Goal: Communication & Community: Ask a question

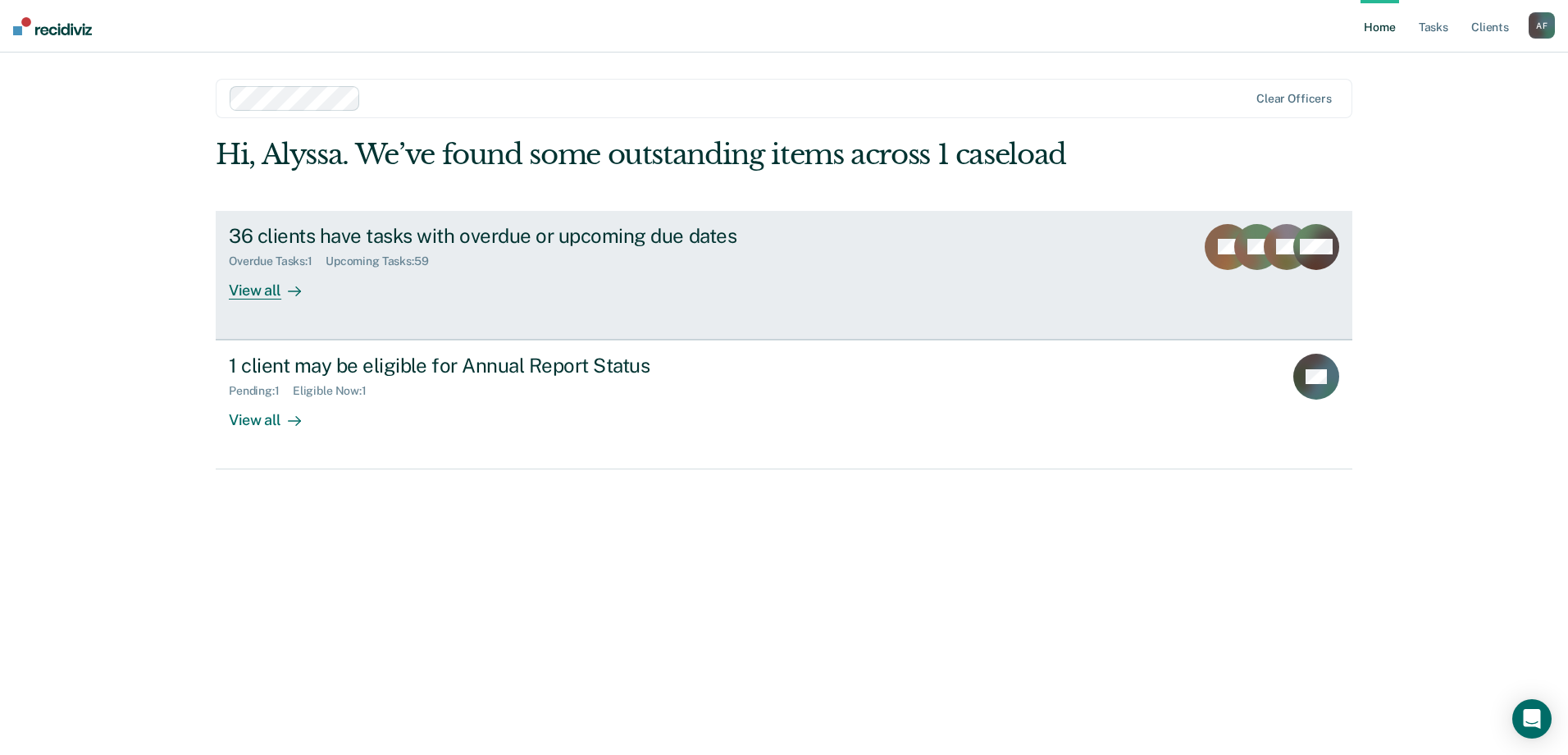
click at [627, 241] on div "36 clients have tasks with overdue or upcoming due dates" at bounding box center [517, 236] width 576 height 24
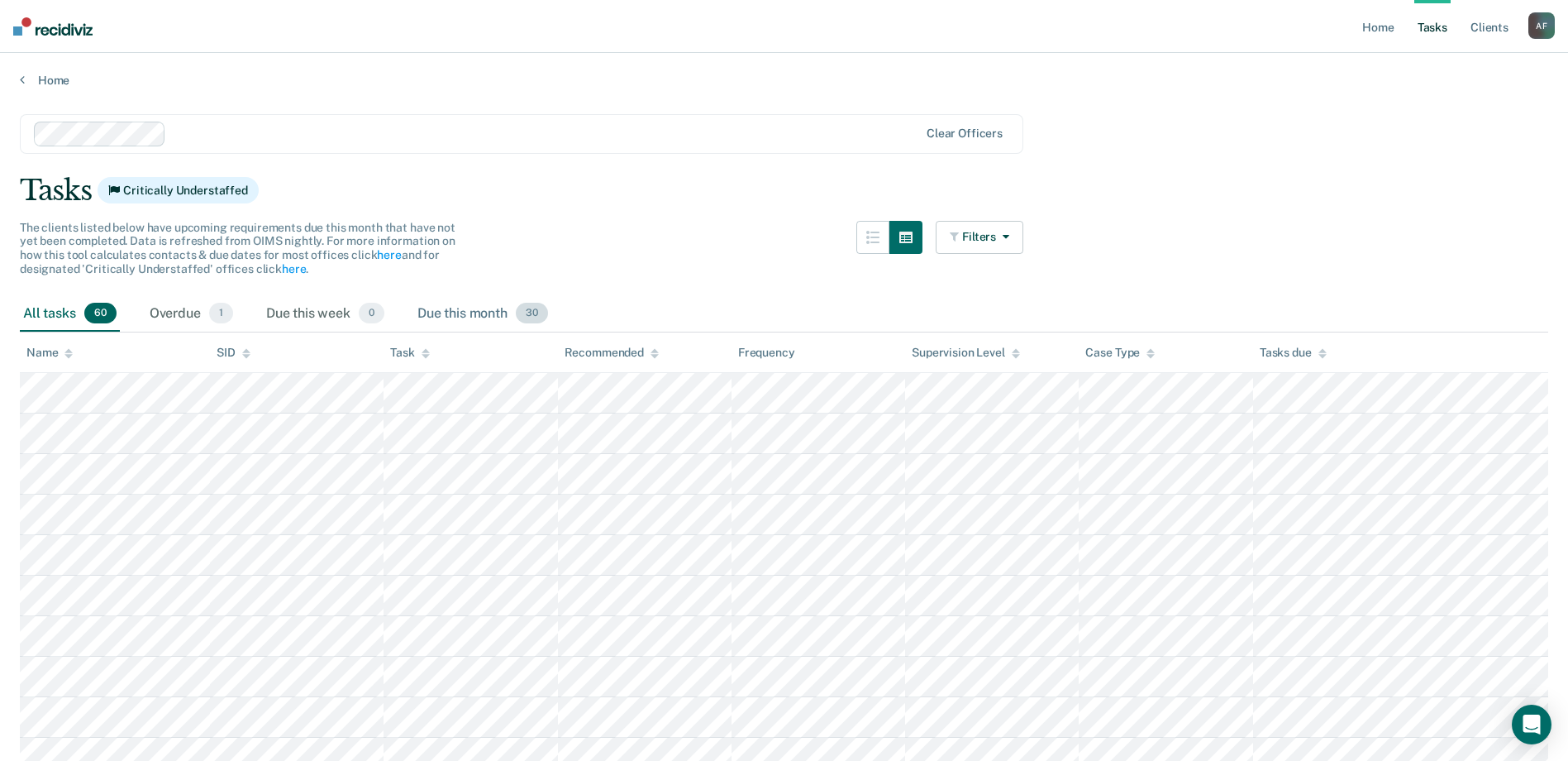
click at [427, 313] on div "Due this month 30" at bounding box center [482, 314] width 137 height 37
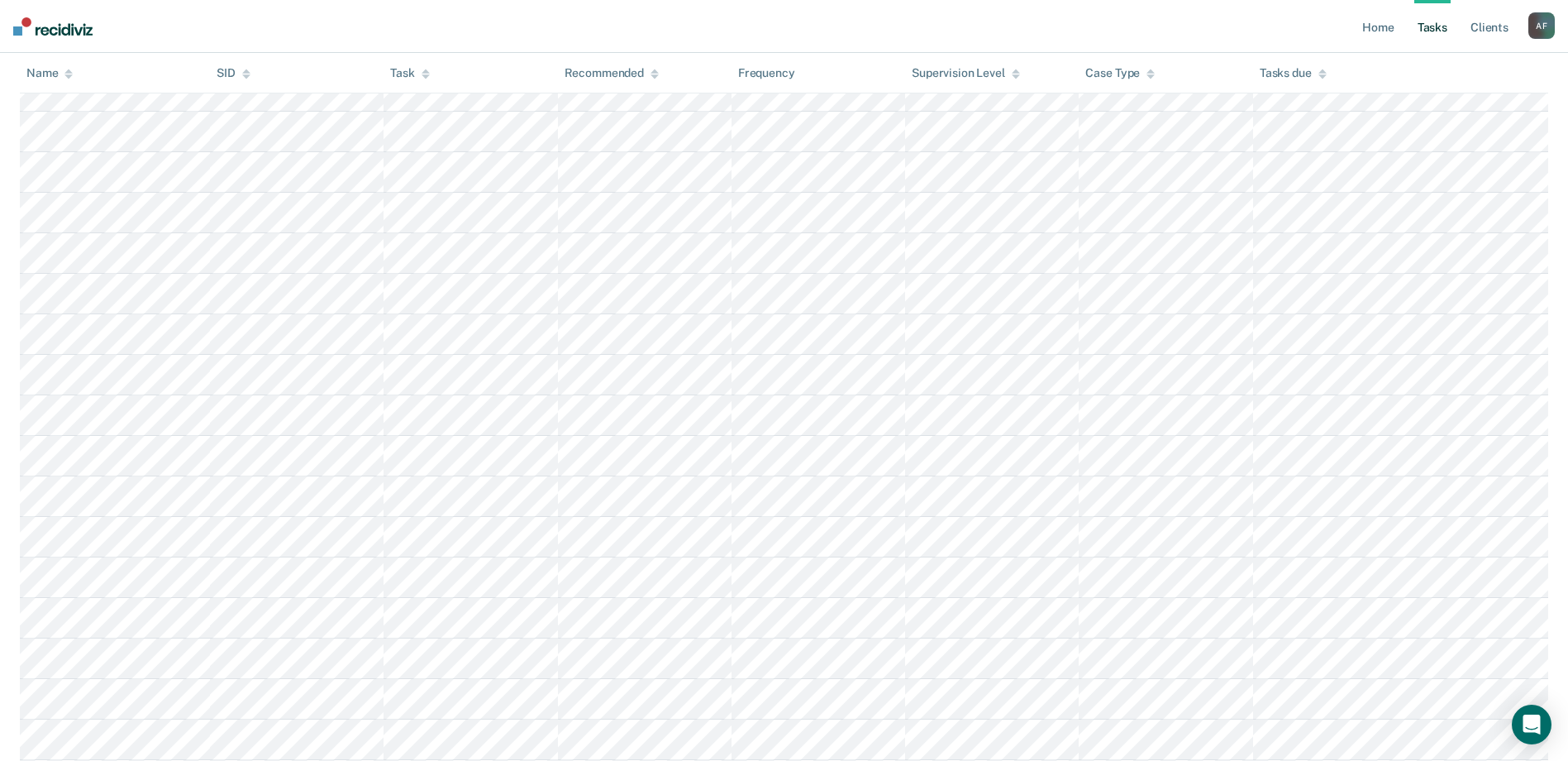
scroll to position [746, 0]
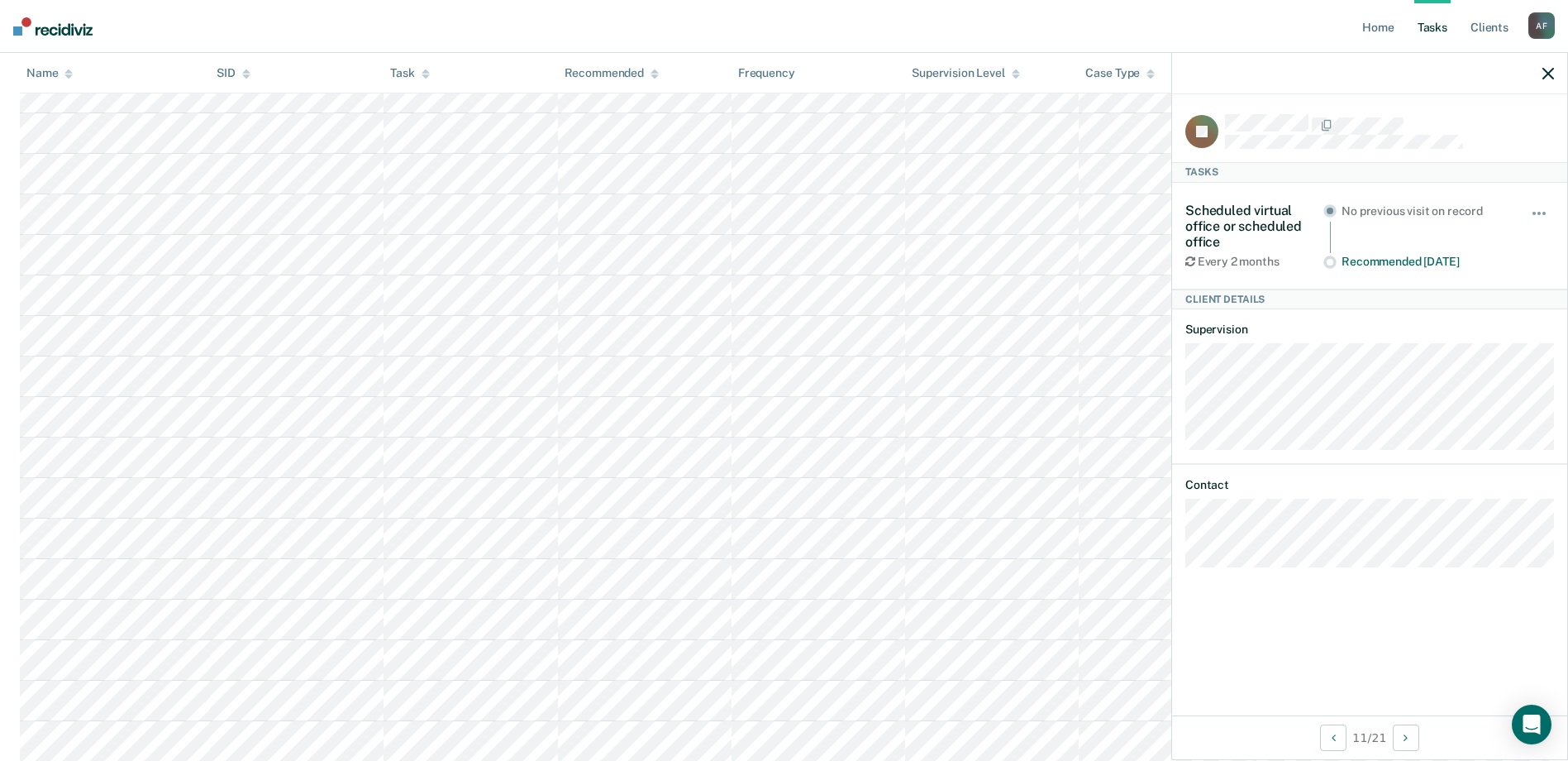
click at [1546, 74] on icon "button" at bounding box center [1548, 74] width 12 height 12
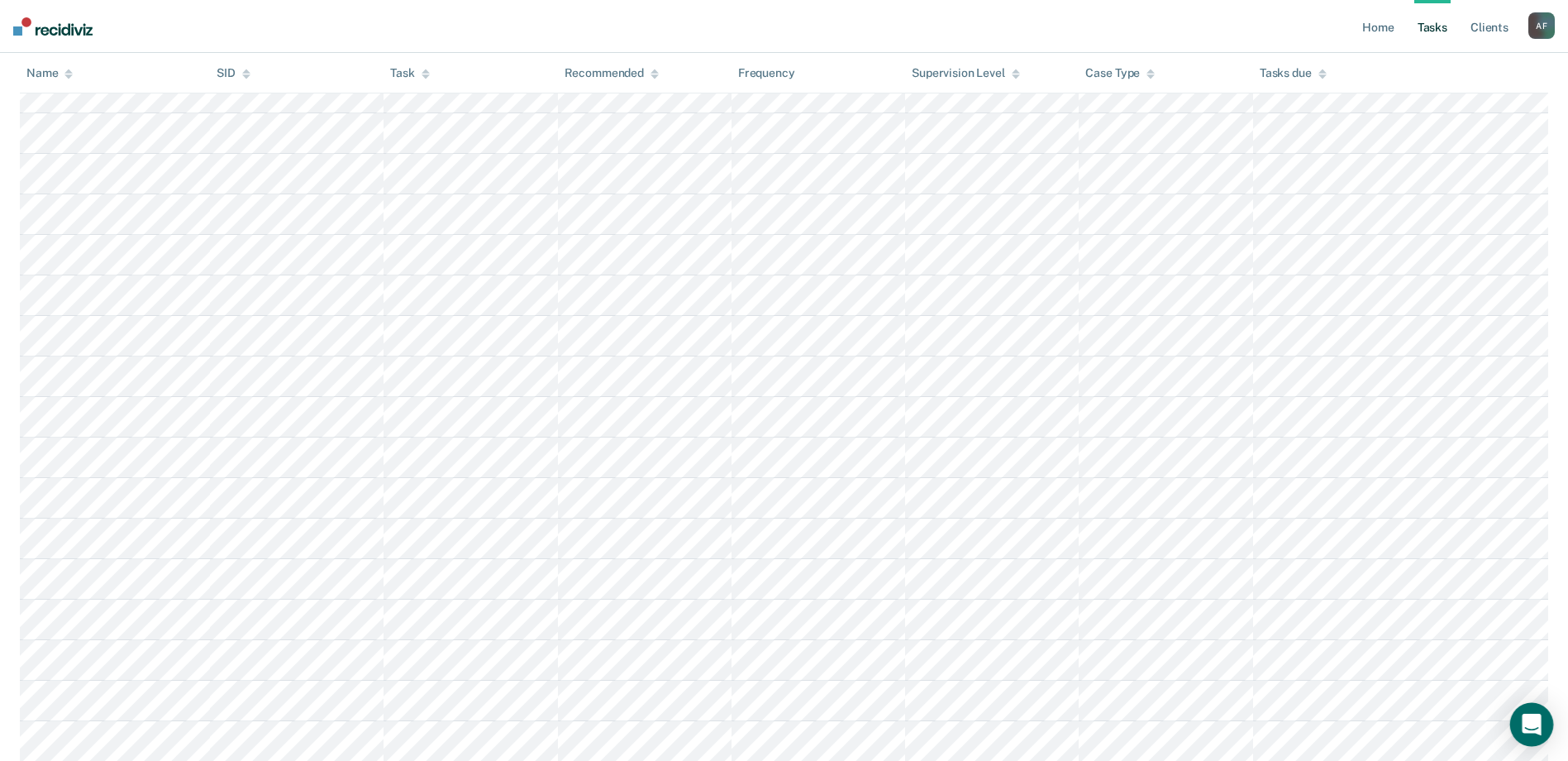
click at [1536, 721] on icon "Open Intercom Messenger" at bounding box center [1530, 724] width 19 height 22
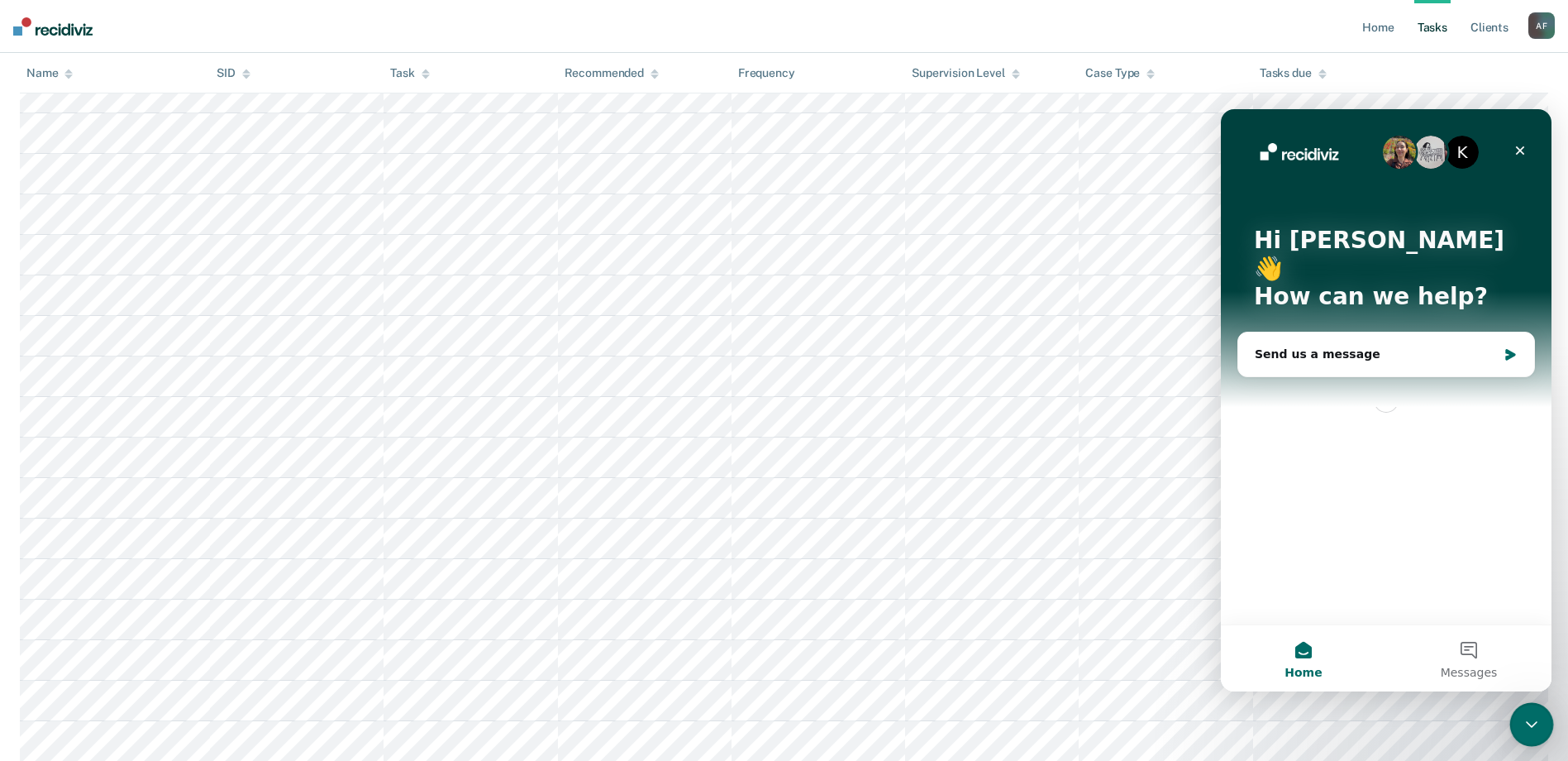
scroll to position [0, 0]
click at [1350, 345] on div "Send us a message" at bounding box center [1376, 353] width 243 height 17
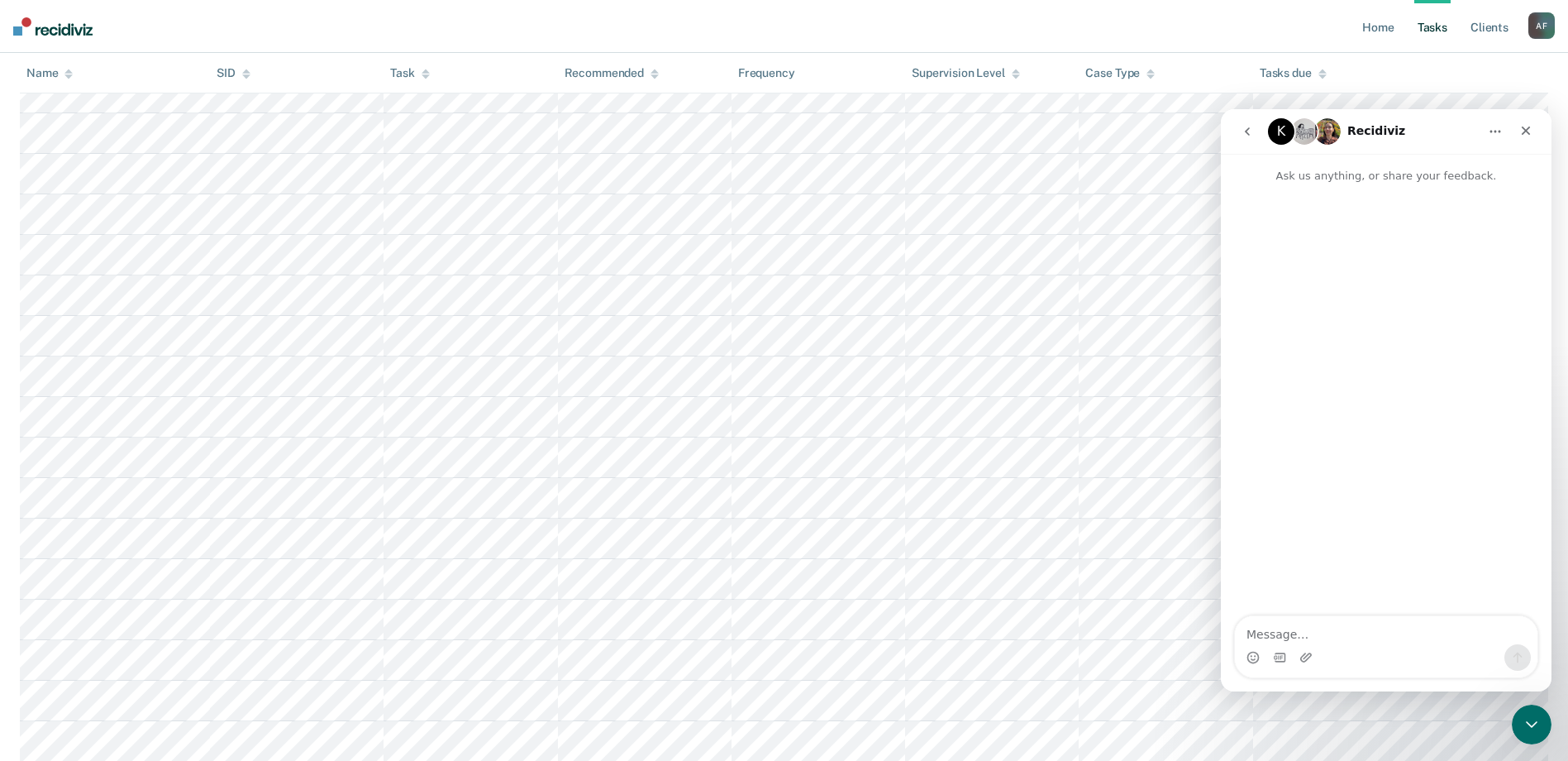
click at [1332, 630] on textarea "Message…" at bounding box center [1386, 630] width 302 height 28
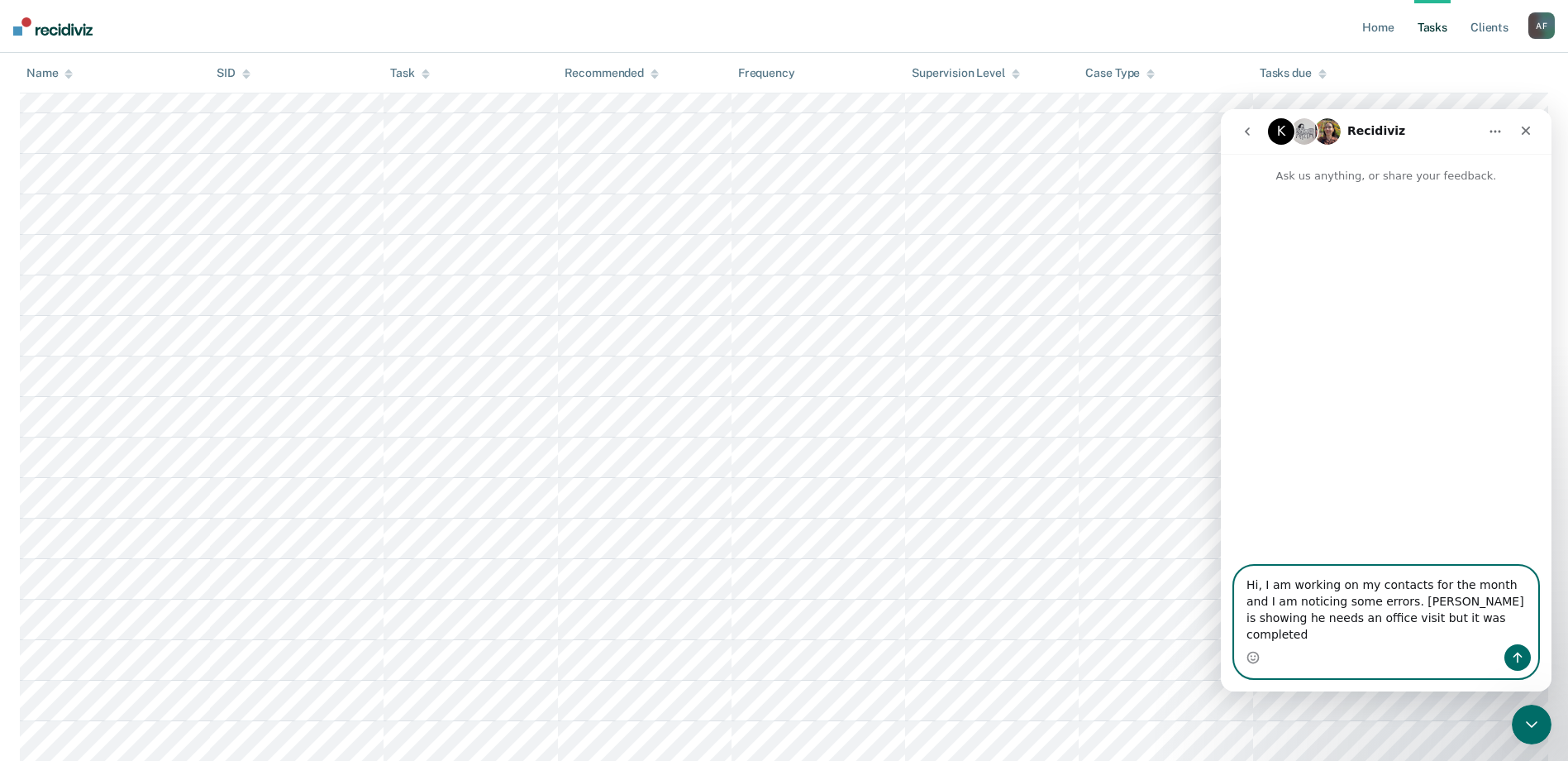
click at [1470, 631] on textarea "Hi, I am working on my contacts for the month and I am noticing some errors. [P…" at bounding box center [1386, 605] width 302 height 78
type textarea "Hi, I am working on my contacts for the month and I am noticing some errors. [P…"
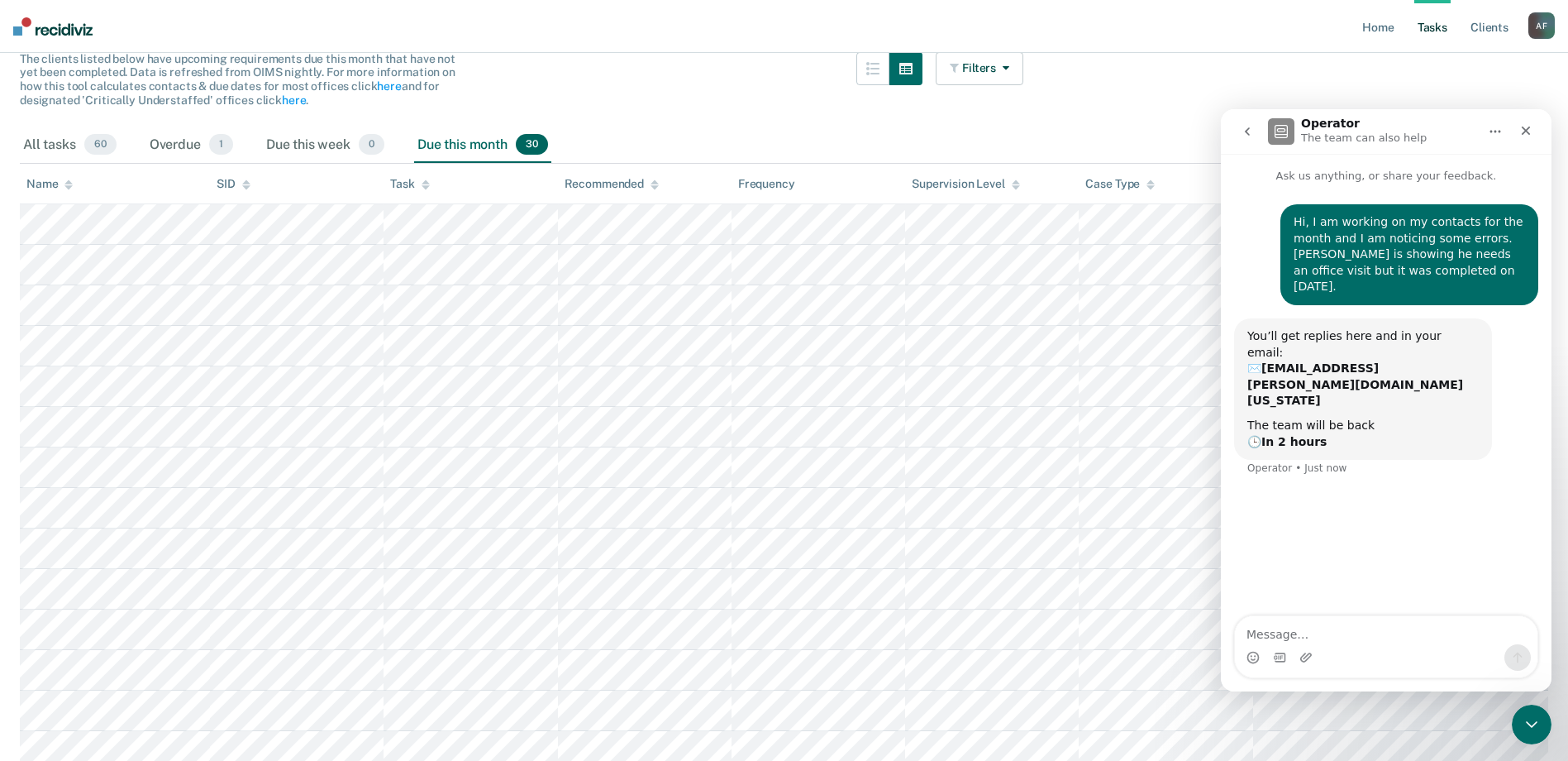
scroll to position [167, 0]
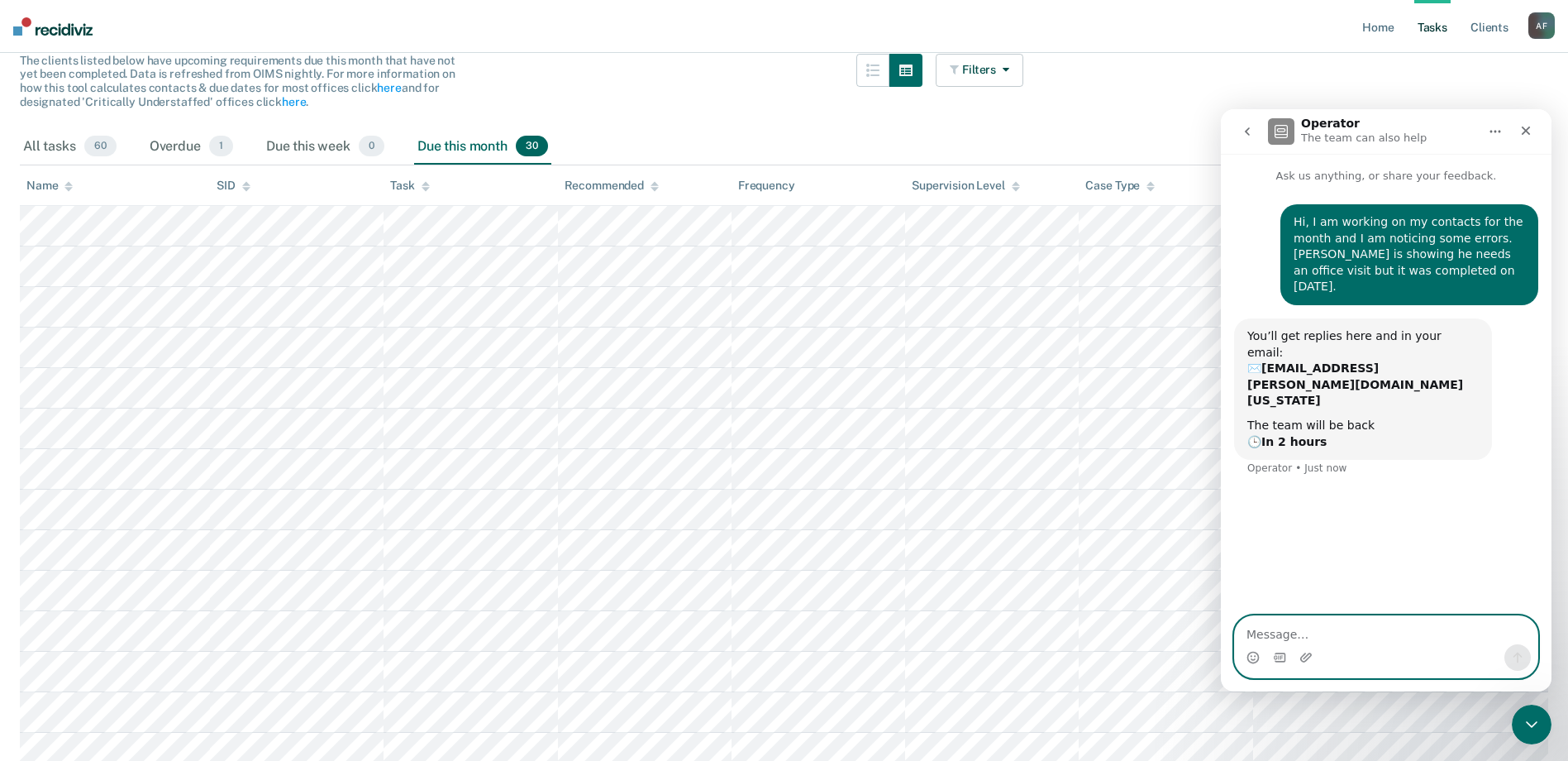
click at [1330, 630] on textarea "Message…" at bounding box center [1386, 630] width 302 height 28
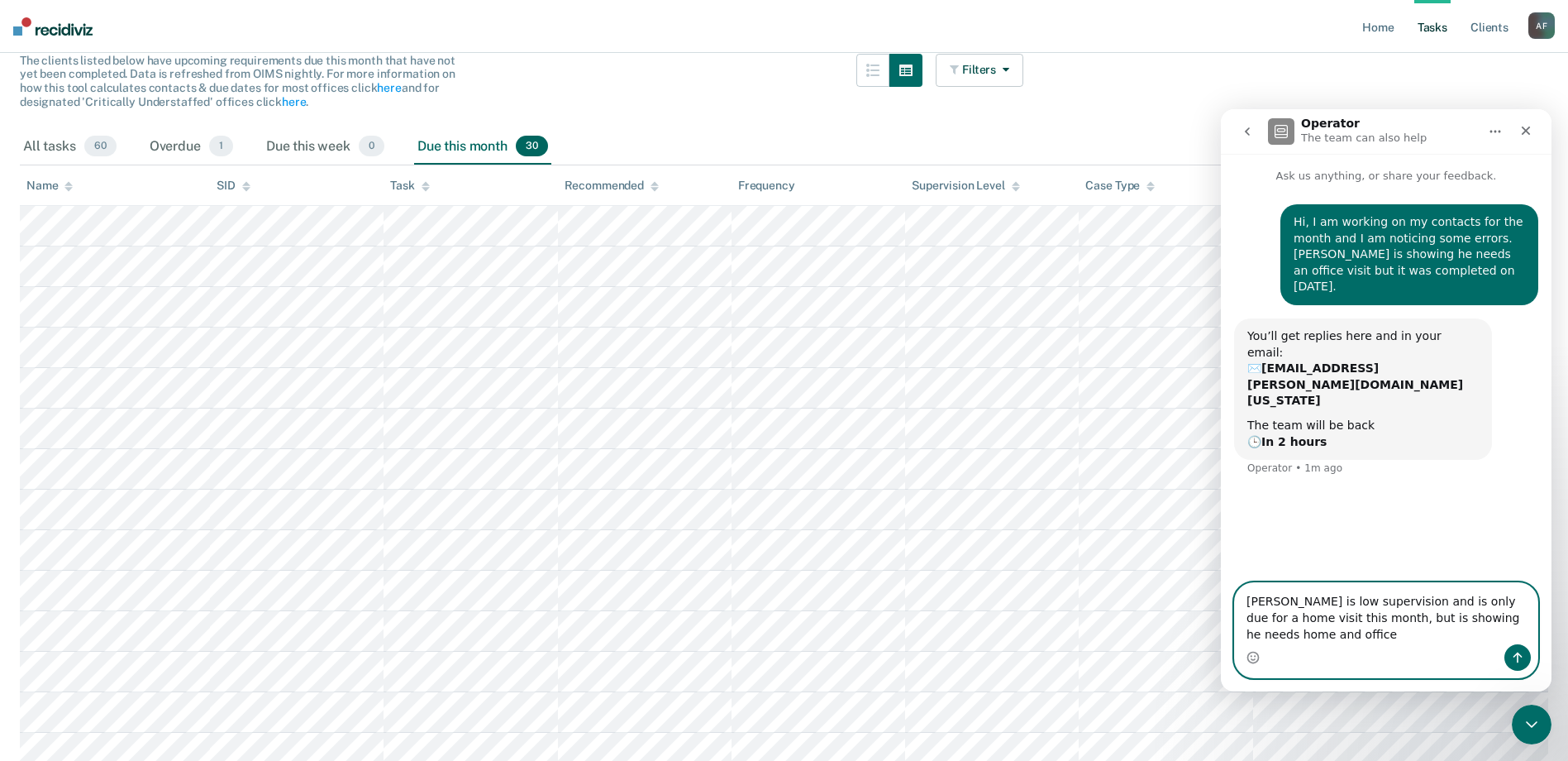
type textarea "[PERSON_NAME] is low supervision and is only due for a home visit this month, b…"
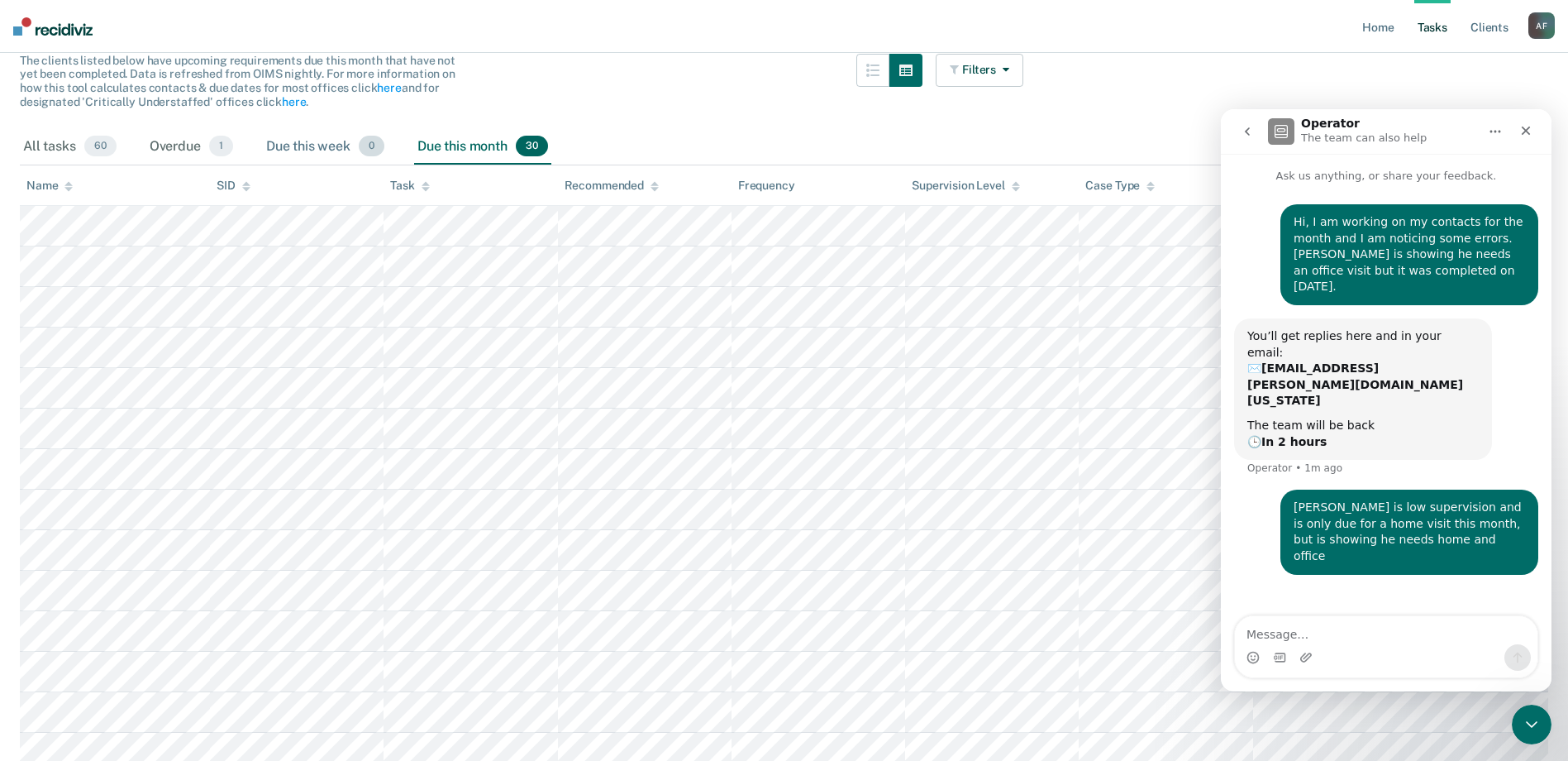
click at [341, 143] on div "Due this week 0" at bounding box center [325, 147] width 125 height 37
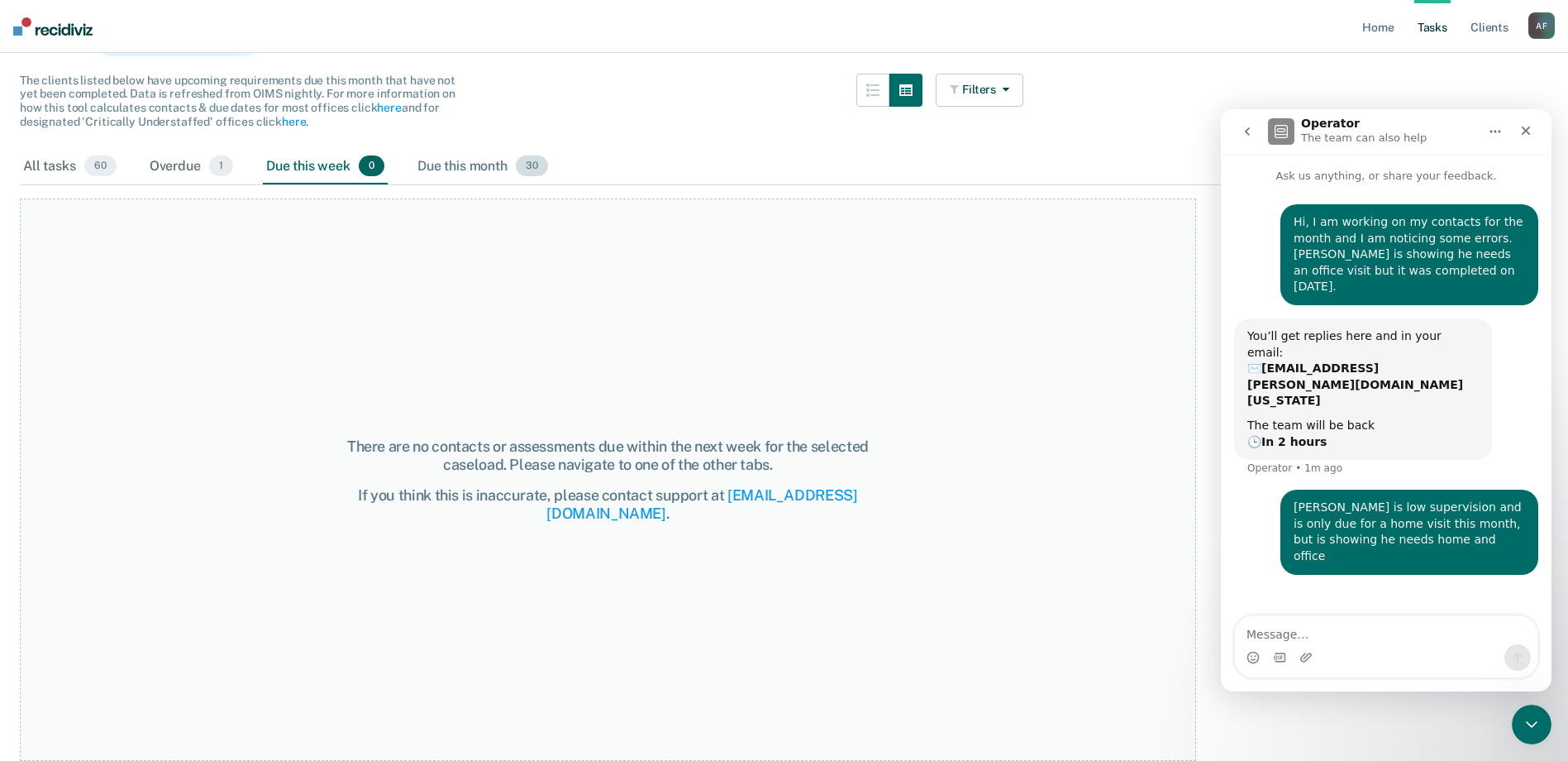
click at [443, 159] on div "Due this month 30" at bounding box center [482, 167] width 137 height 37
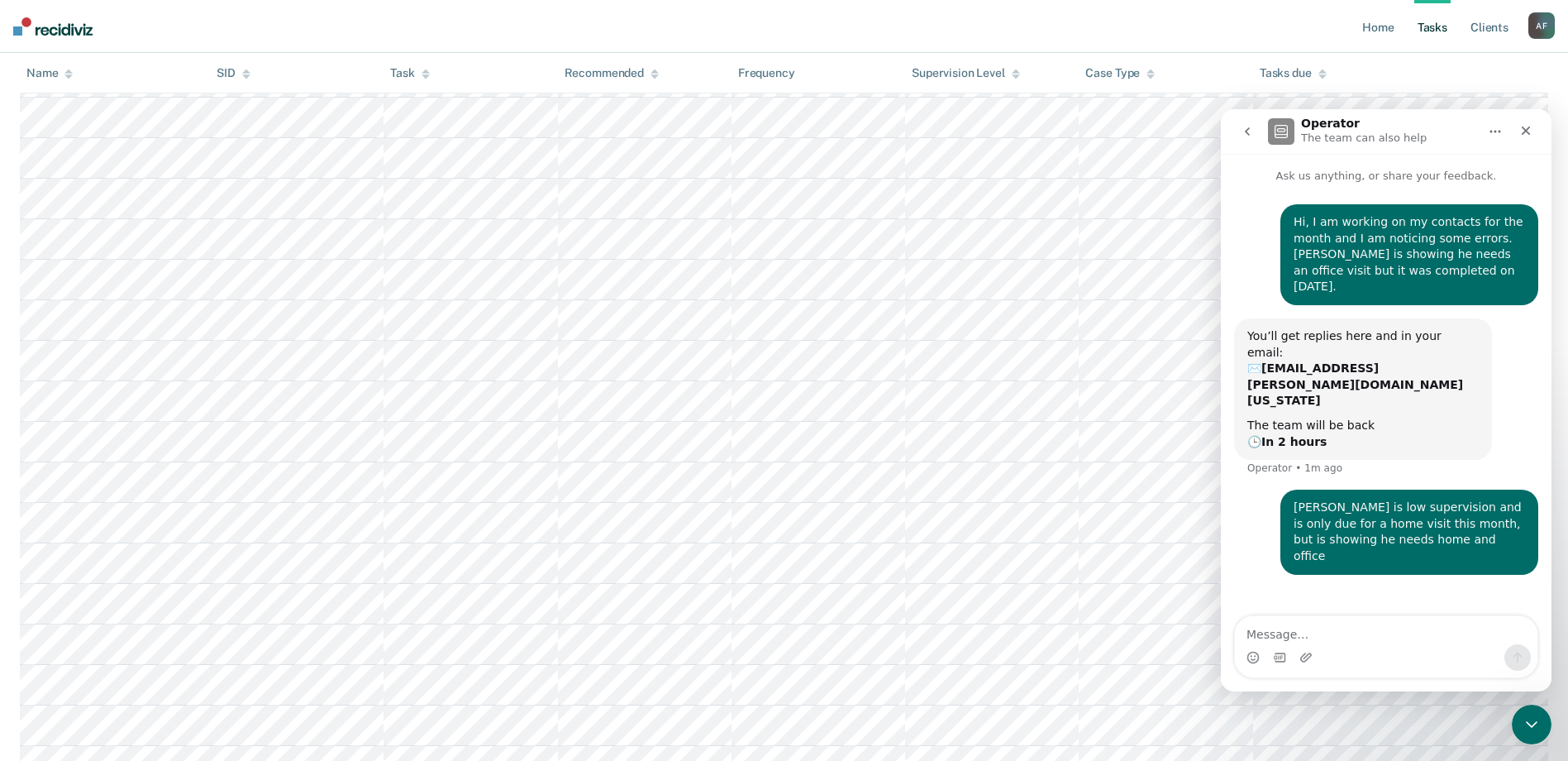
scroll to position [561, 0]
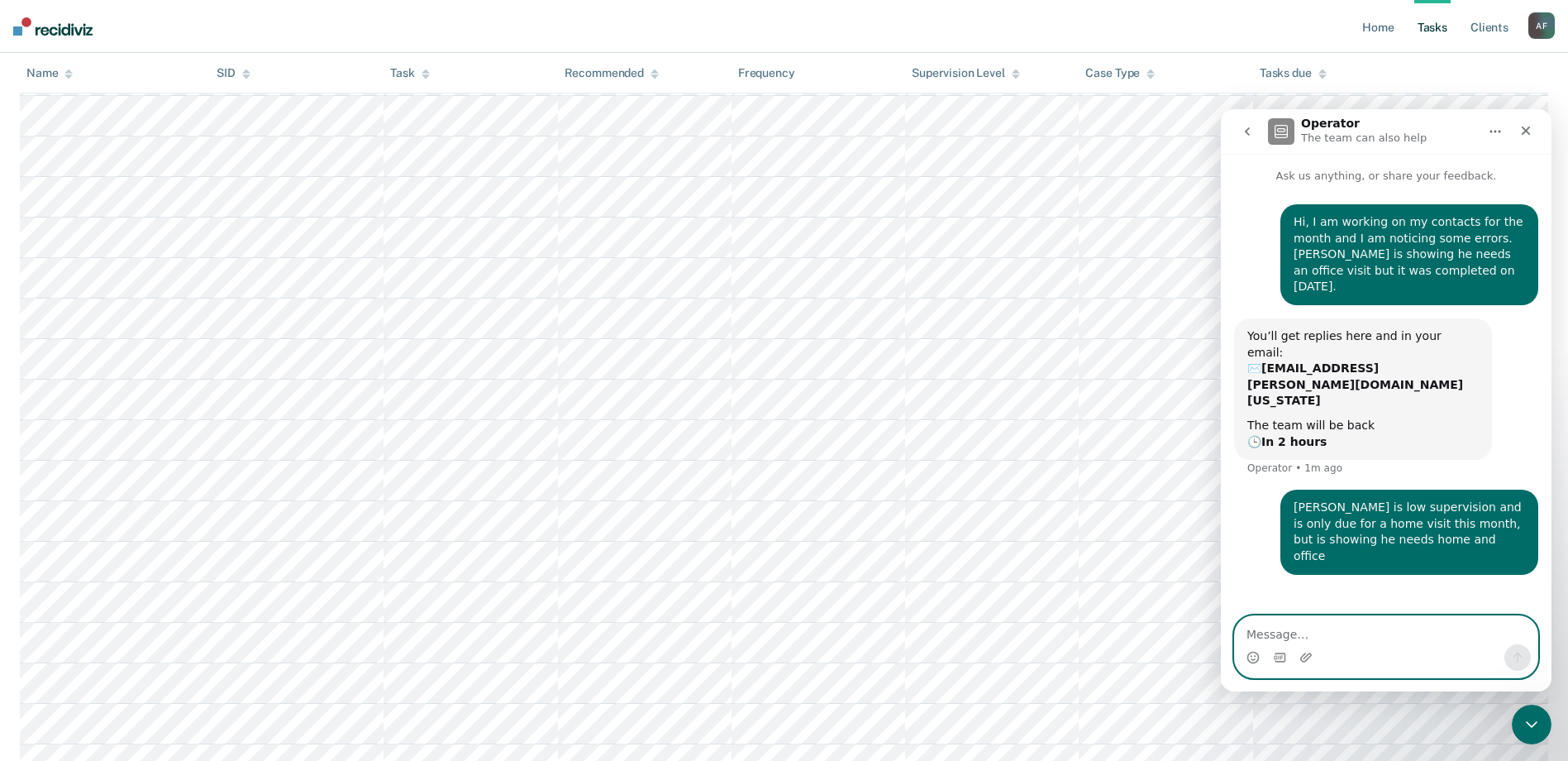
click at [1315, 630] on textarea "Message…" at bounding box center [1386, 630] width 302 height 28
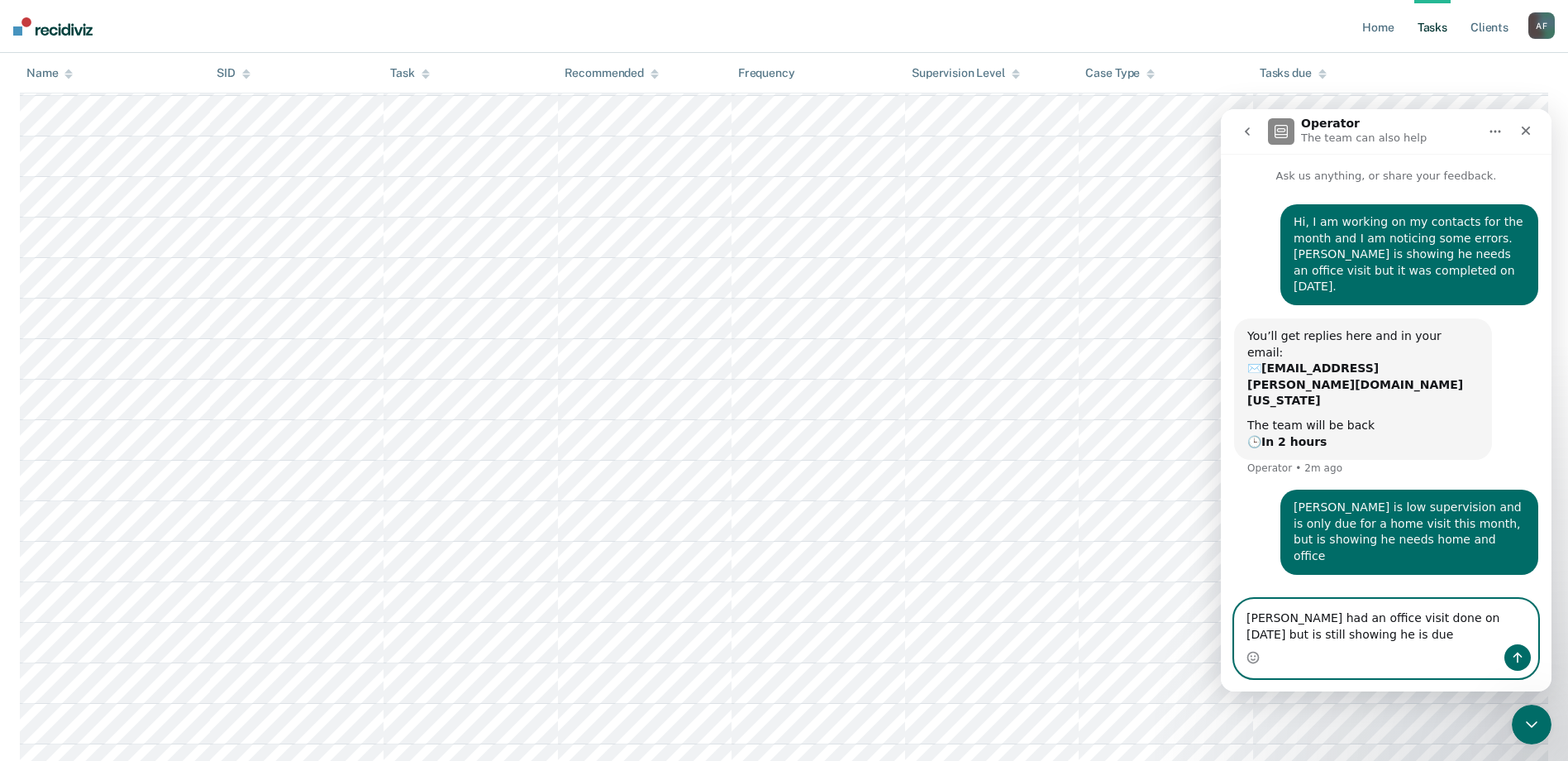
type textarea "[PERSON_NAME] had an office visit done on [DATE] but is still showing he is due"
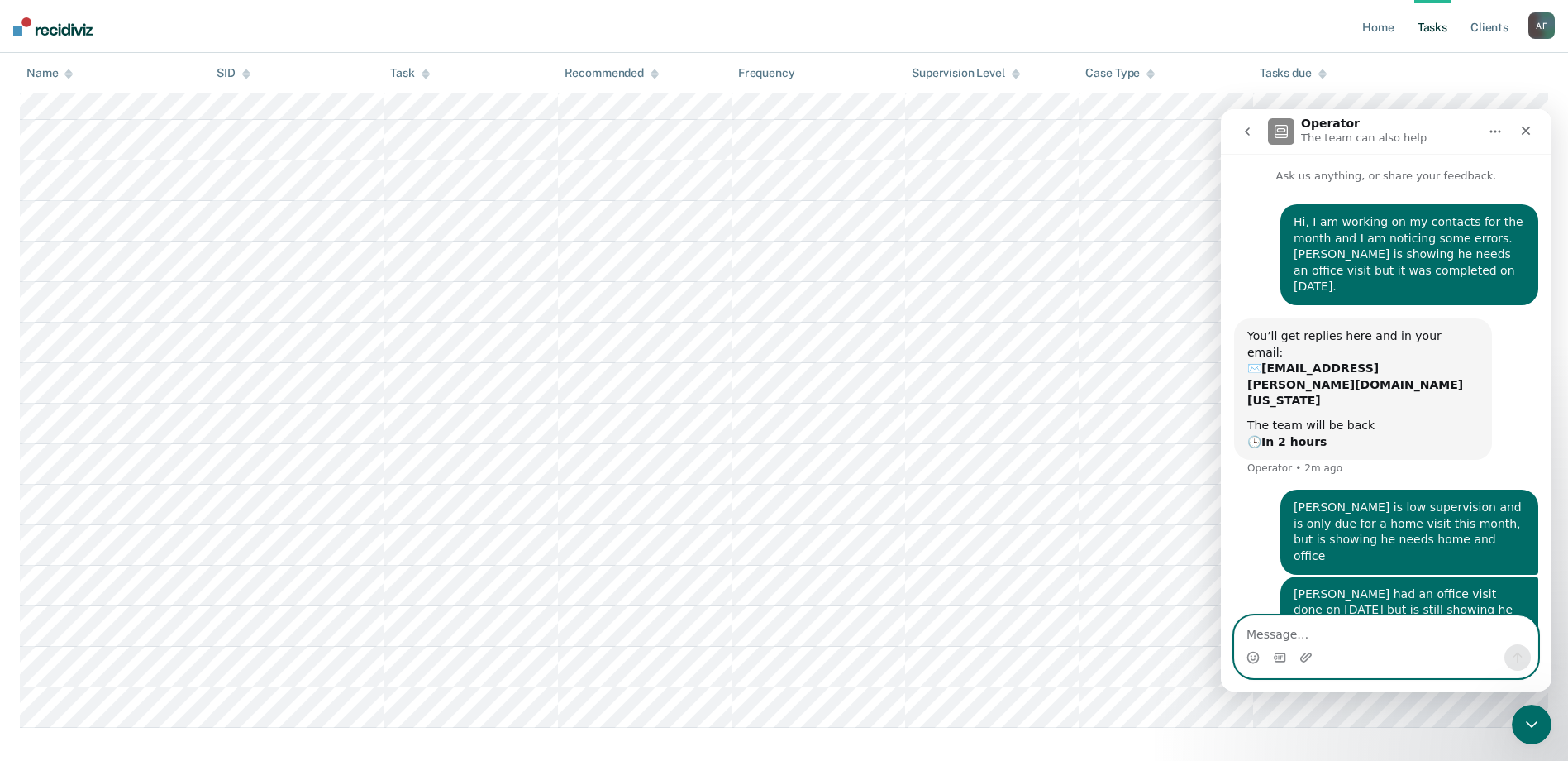
scroll to position [891, 0]
click at [1297, 633] on textarea "Message…" at bounding box center [1386, 630] width 302 height 28
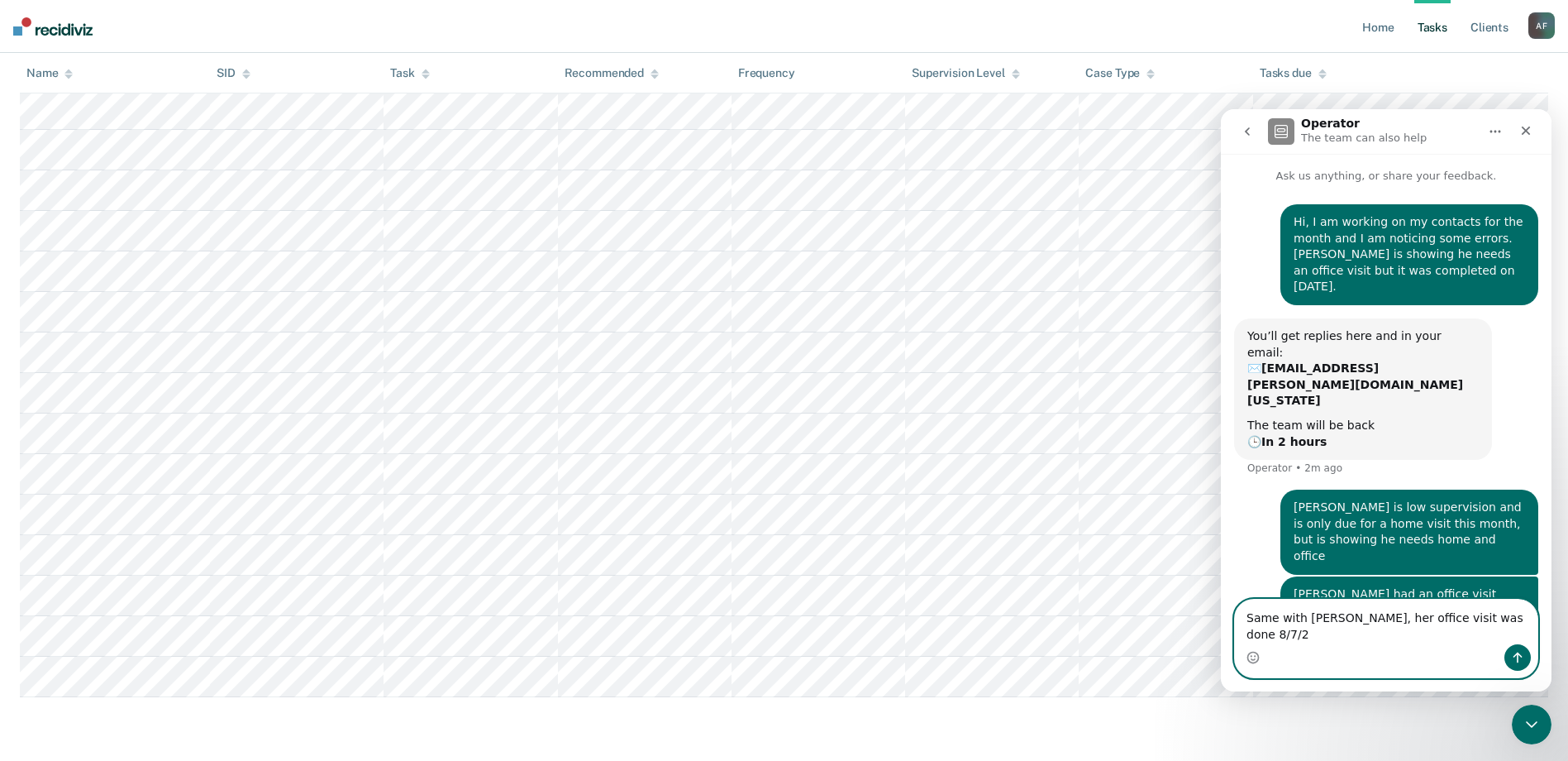
type textarea "Same with [PERSON_NAME], her office visit was done [DATE]"
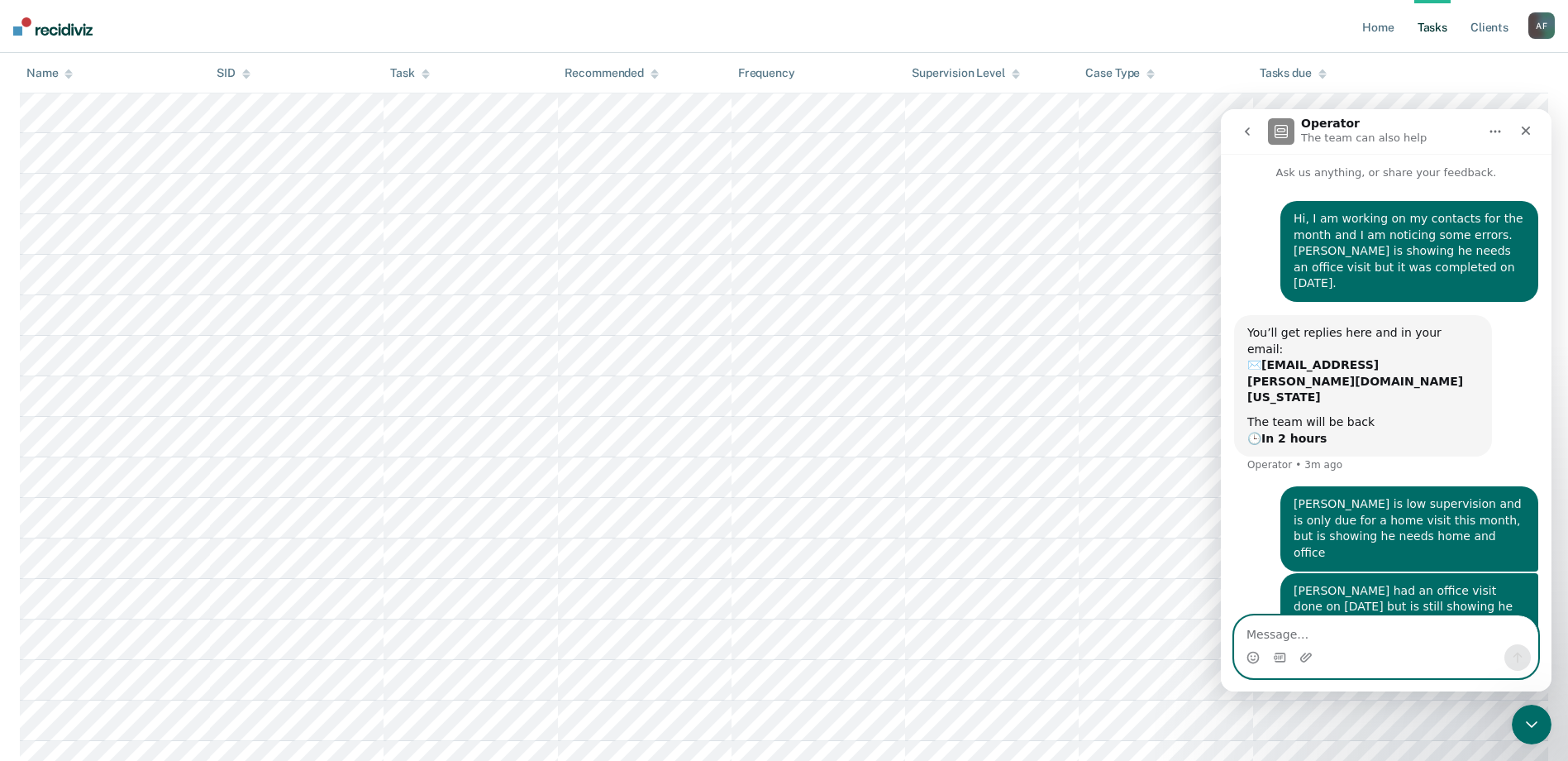
scroll to position [65, 0]
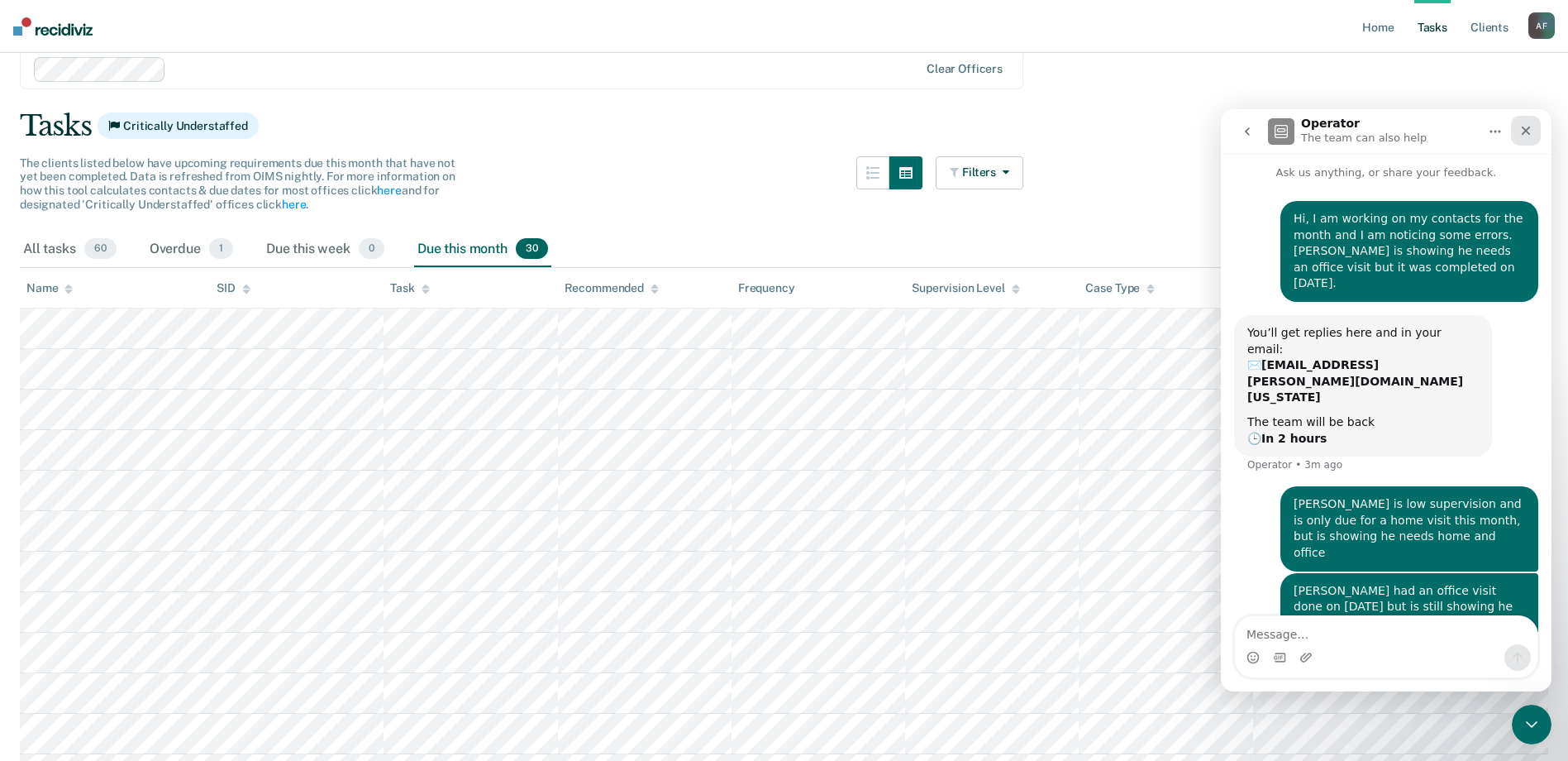
click at [1521, 130] on icon "Close" at bounding box center [1525, 130] width 13 height 13
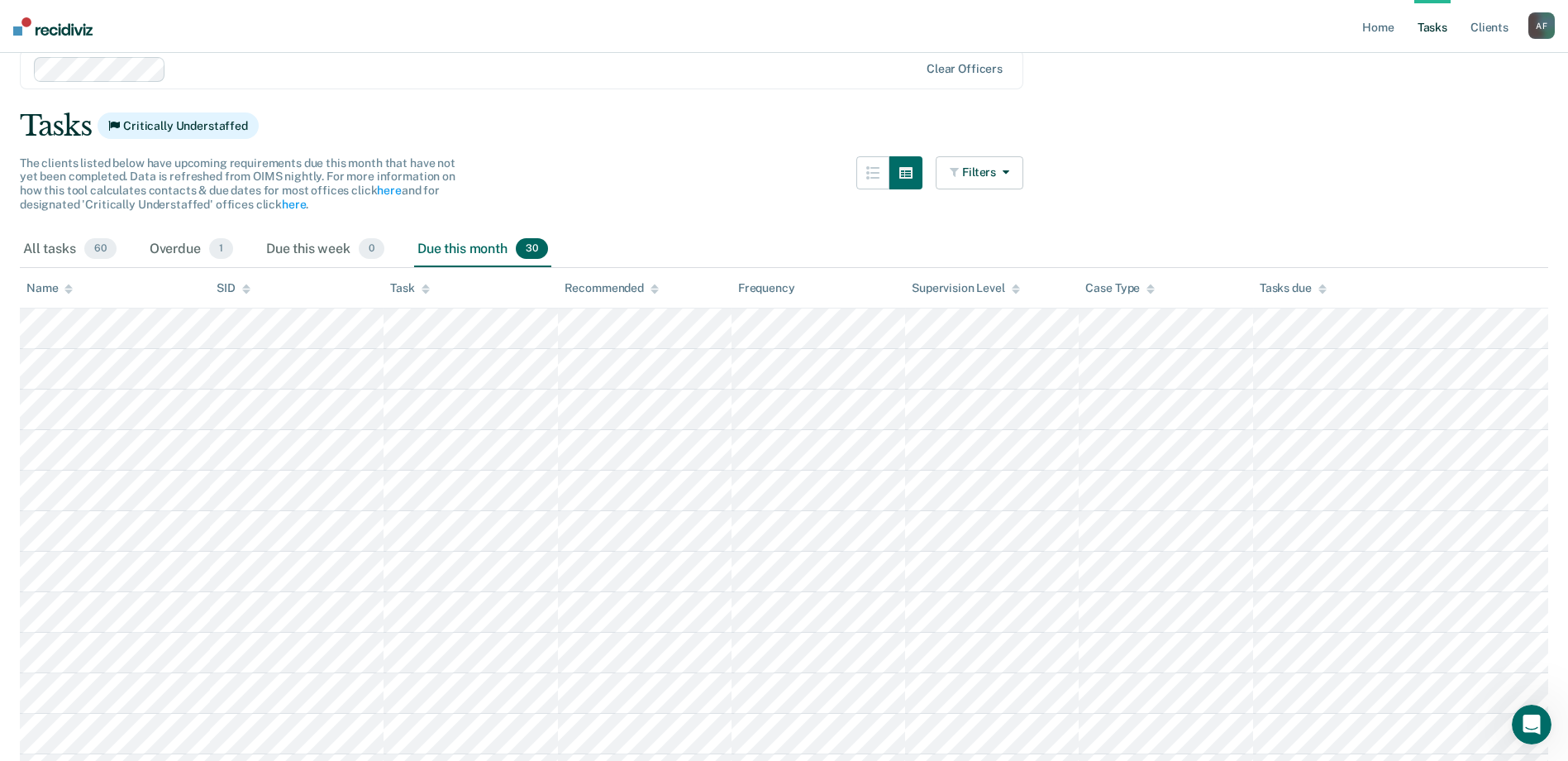
scroll to position [3, 0]
